Goal: Entertainment & Leisure: Browse casually

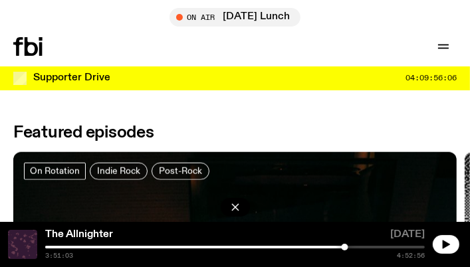
scroll to position [758, 0]
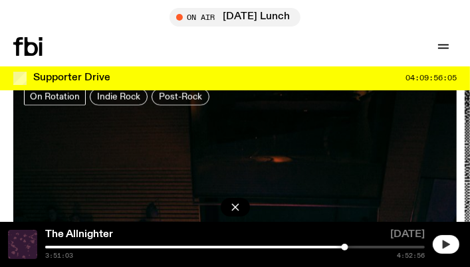
click at [443, 248] on icon "button" at bounding box center [446, 244] width 7 height 9
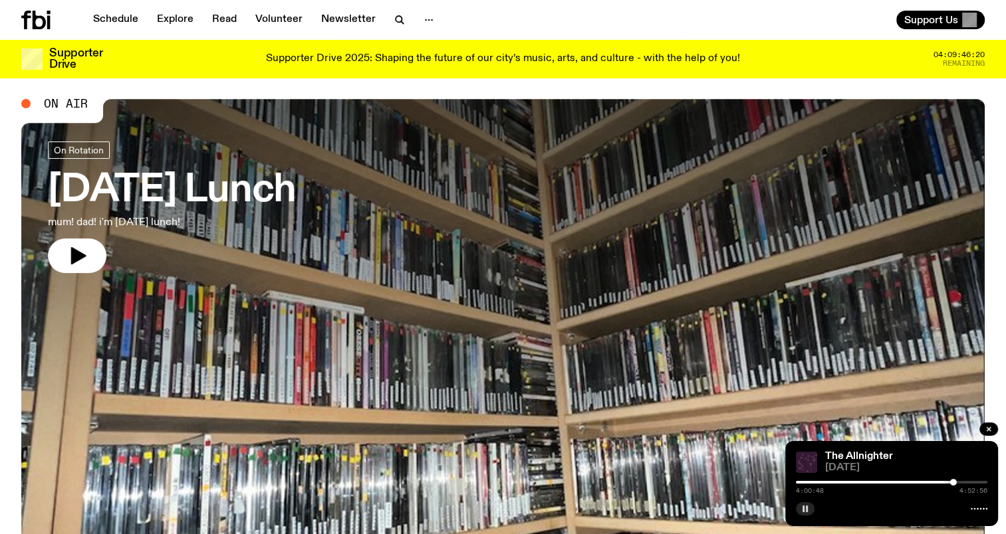
scroll to position [0, 0]
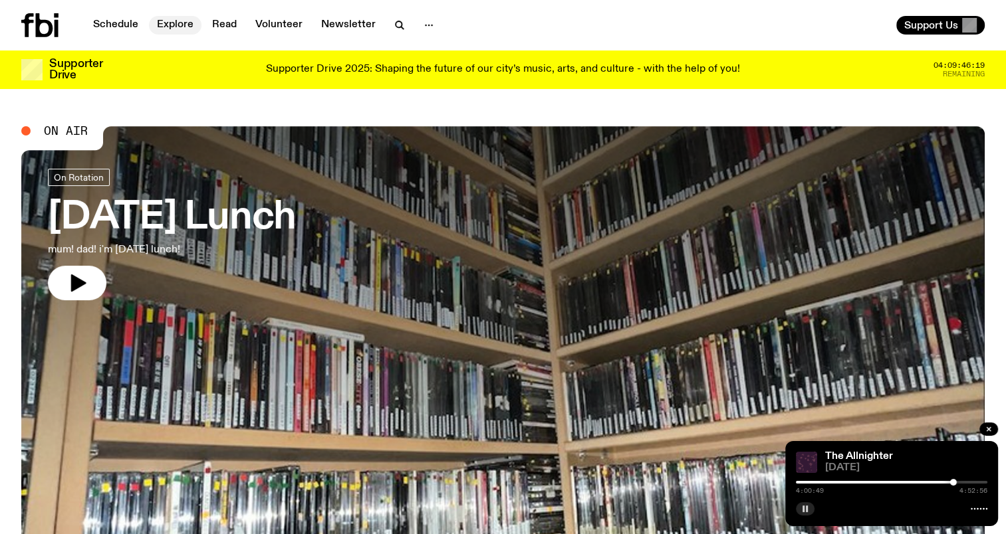
click at [175, 27] on link "Explore" at bounding box center [175, 25] width 53 height 19
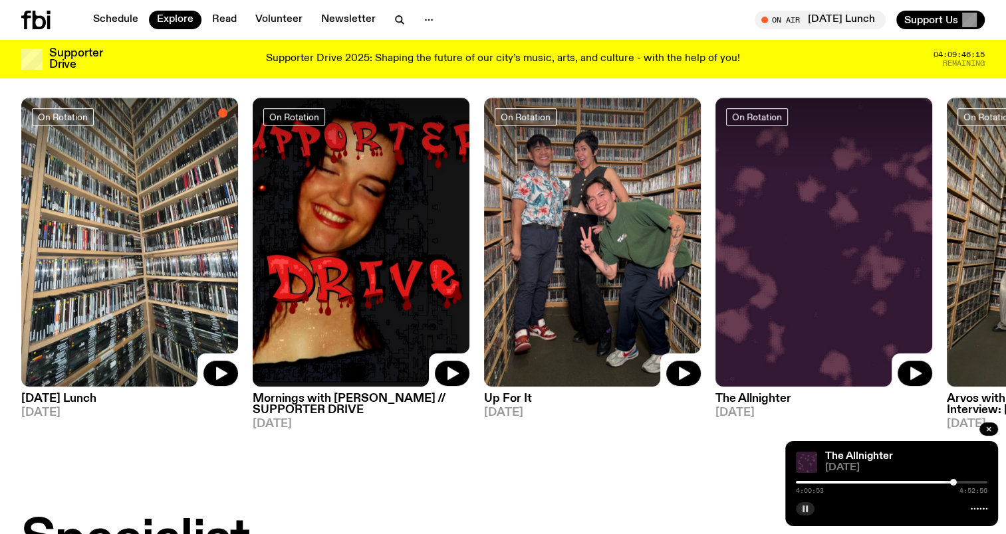
scroll to position [596, 0]
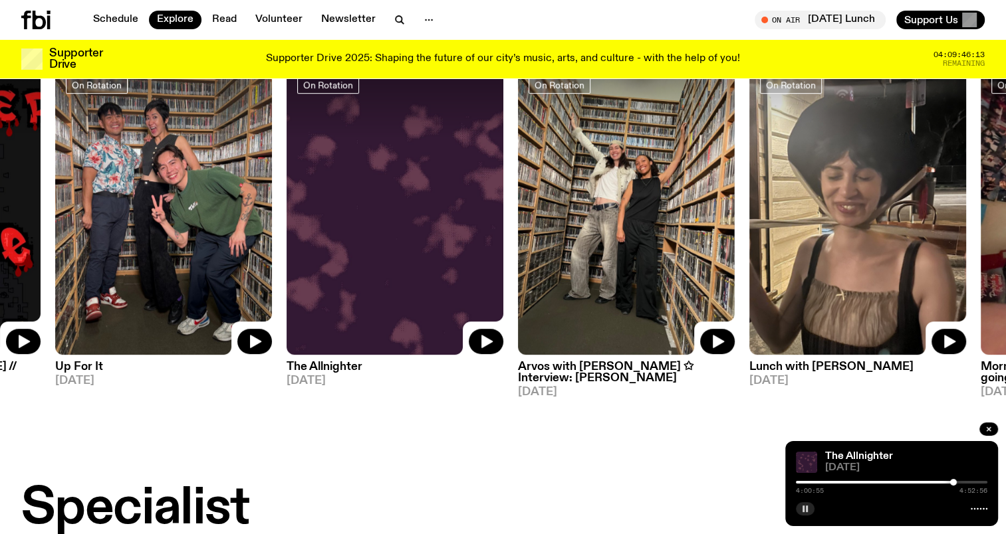
drag, startPoint x: 829, startPoint y: 229, endPoint x: 475, endPoint y: 239, distance: 354.4
click at [469, 239] on img at bounding box center [394, 210] width 217 height 289
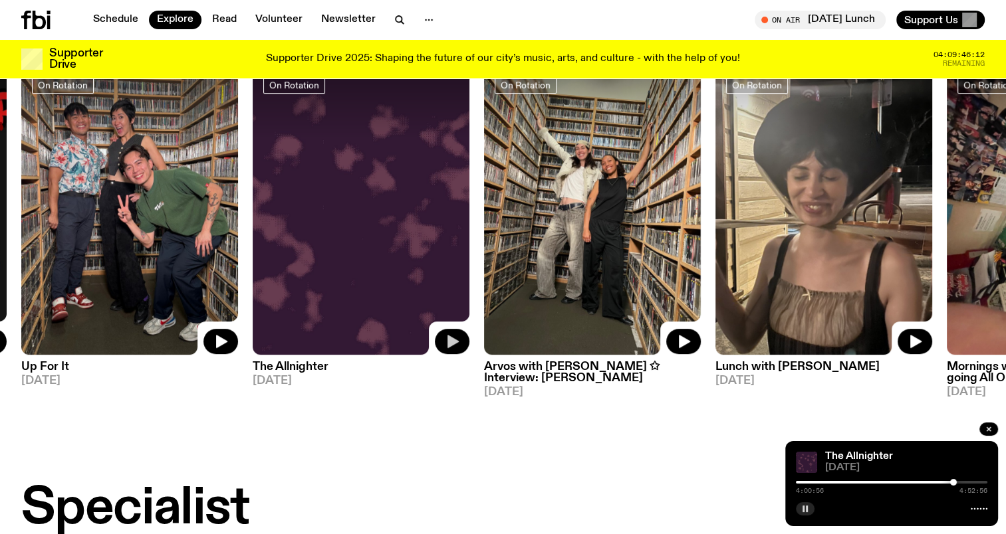
click at [455, 267] on icon "button" at bounding box center [452, 341] width 11 height 13
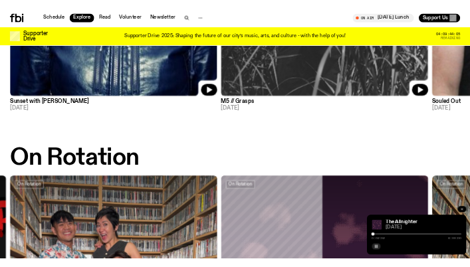
scroll to position [895, 0]
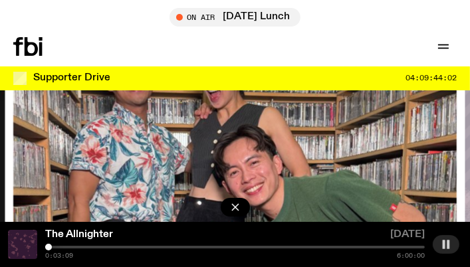
click at [49, 245] on div at bounding box center [48, 247] width 7 height 7
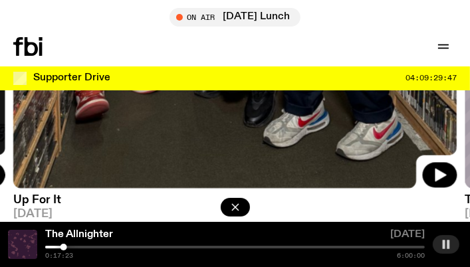
scroll to position [1495, 0]
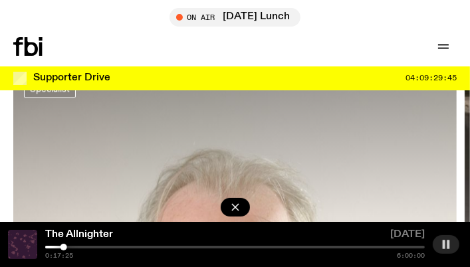
click at [443, 250] on button "button" at bounding box center [446, 244] width 27 height 19
